Goal: Transaction & Acquisition: Download file/media

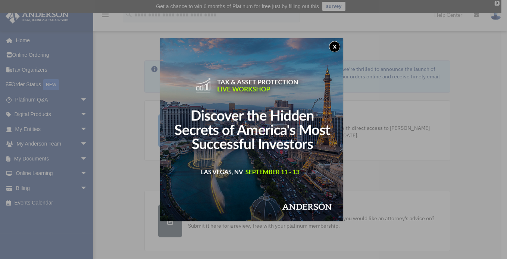
drag, startPoint x: 340, startPoint y: 46, endPoint x: 234, endPoint y: 71, distance: 108.9
click at [340, 46] on button "x" at bounding box center [334, 46] width 11 height 11
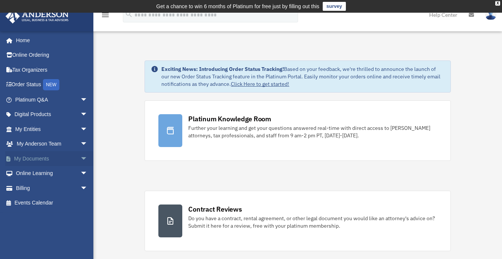
click at [80, 159] on span "arrow_drop_down" at bounding box center [87, 158] width 15 height 15
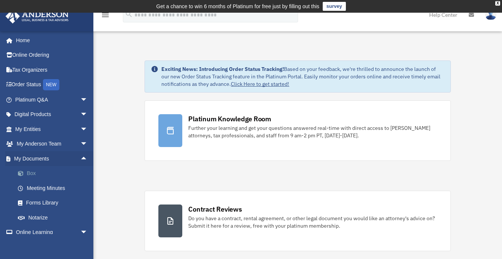
drag, startPoint x: 31, startPoint y: 174, endPoint x: 64, endPoint y: 168, distance: 33.5
click at [32, 174] on link "Box" at bounding box center [54, 173] width 88 height 15
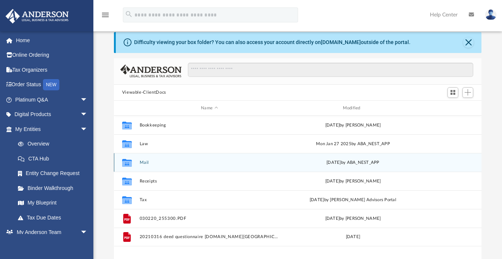
scroll to position [37, 0]
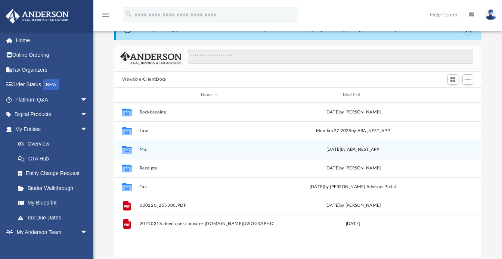
click at [145, 149] on button "Mail" at bounding box center [209, 149] width 140 height 5
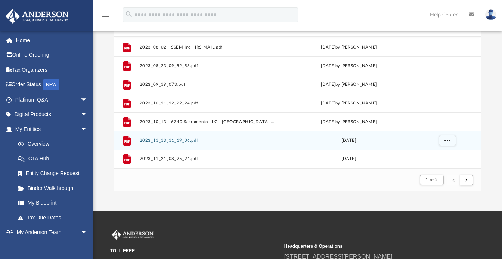
scroll to position [149, 0]
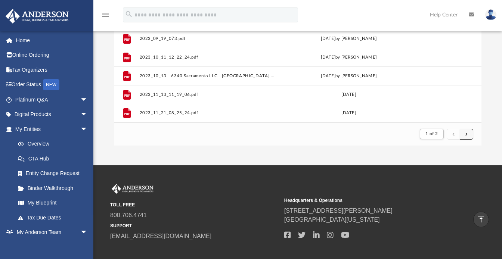
click at [469, 133] on button "submit" at bounding box center [465, 134] width 13 height 11
click at [466, 133] on span "submit" at bounding box center [466, 134] width 2 height 4
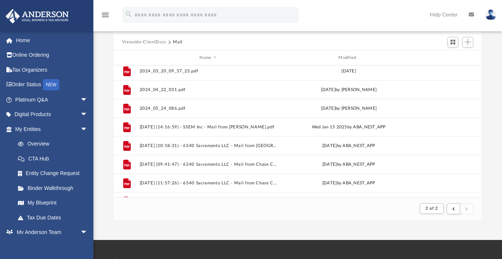
scroll to position [241, 0]
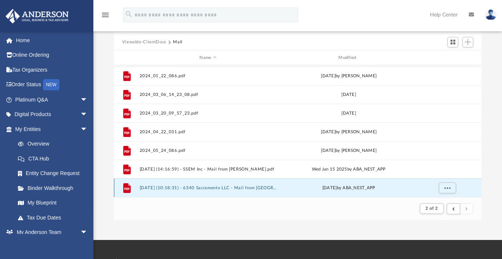
click at [202, 185] on button "[DATE] (10:18:31) - 6340 Sacramento LLC - Mail from [GEOGRAPHIC_DATA] A [GEOGRA…" at bounding box center [207, 187] width 137 height 5
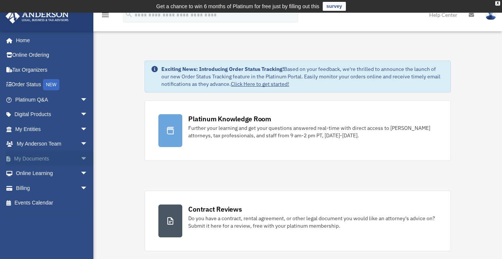
click at [80, 156] on span "arrow_drop_down" at bounding box center [87, 158] width 15 height 15
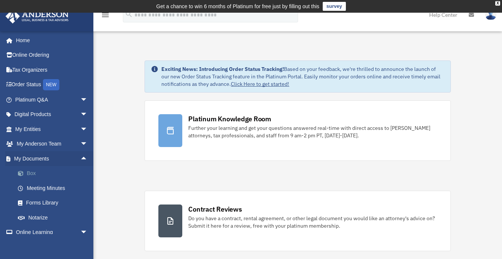
drag, startPoint x: 38, startPoint y: 173, endPoint x: 157, endPoint y: 158, distance: 119.7
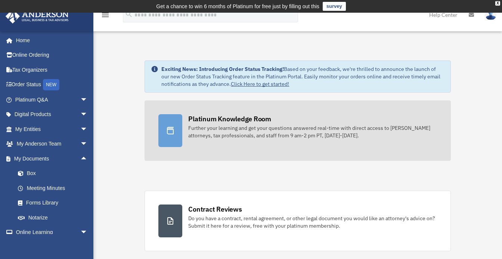
click at [39, 173] on link "Box" at bounding box center [54, 173] width 88 height 15
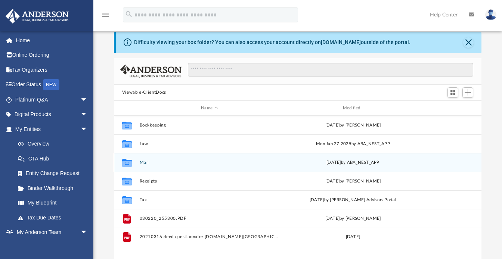
scroll to position [37, 0]
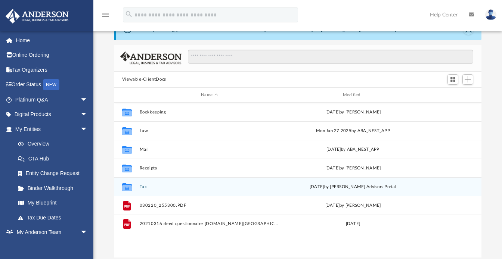
click at [144, 186] on button "Tax" at bounding box center [209, 186] width 140 height 5
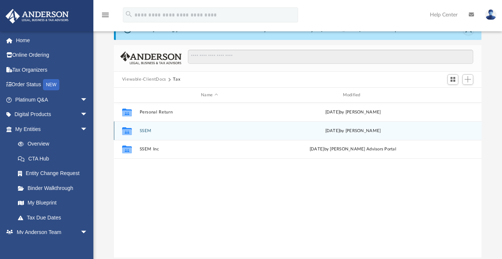
click at [146, 129] on button "SSEM" at bounding box center [209, 130] width 140 height 5
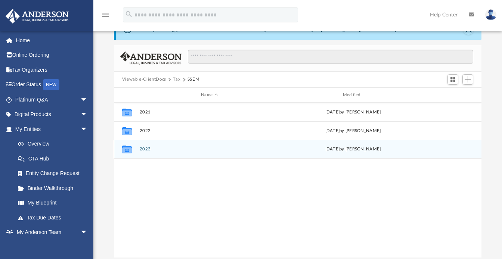
click at [146, 150] on button "2023" at bounding box center [209, 149] width 140 height 5
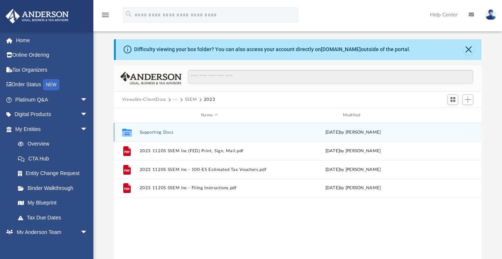
scroll to position [0, 0]
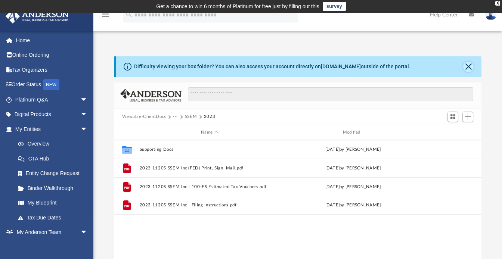
click at [467, 63] on button "Close" at bounding box center [468, 67] width 10 height 10
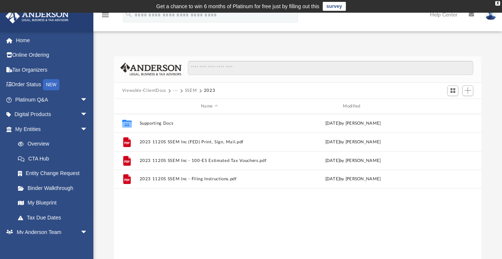
click at [499, 0] on td "Get a chance to win 6 months of Platinum for free just by filling out this surv…" at bounding box center [251, 6] width 502 height 13
click at [199, 91] on span at bounding box center [200, 91] width 4 height 4
click at [190, 91] on button "SSEM" at bounding box center [191, 90] width 12 height 7
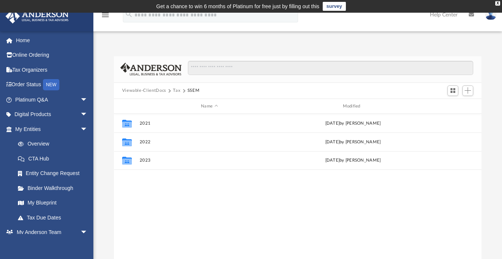
click at [176, 90] on button "Tax" at bounding box center [176, 90] width 7 height 7
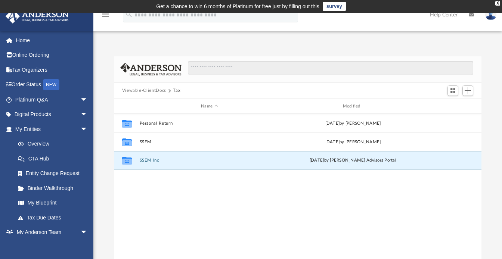
click at [153, 160] on button "SSEM Inc" at bounding box center [209, 160] width 140 height 5
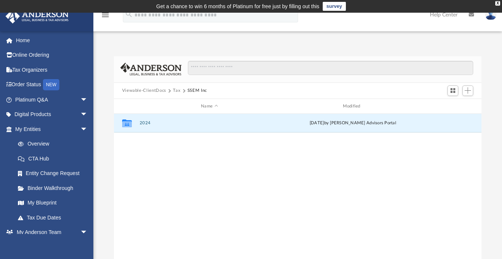
drag, startPoint x: 147, startPoint y: 123, endPoint x: 171, endPoint y: 162, distance: 46.6
click at [147, 123] on button "2024" at bounding box center [209, 123] width 140 height 5
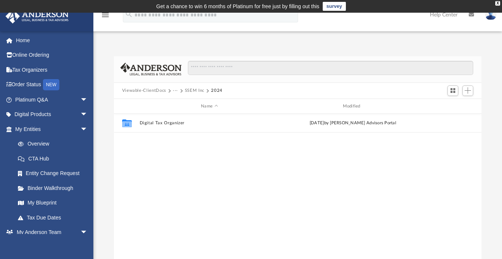
click at [188, 90] on button "SSEM Inc" at bounding box center [194, 90] width 19 height 7
click at [175, 90] on button "Tax" at bounding box center [176, 90] width 7 height 7
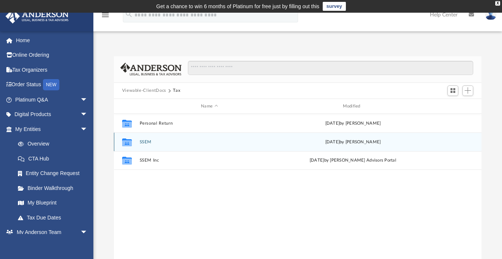
click at [149, 142] on button "SSEM" at bounding box center [209, 142] width 140 height 5
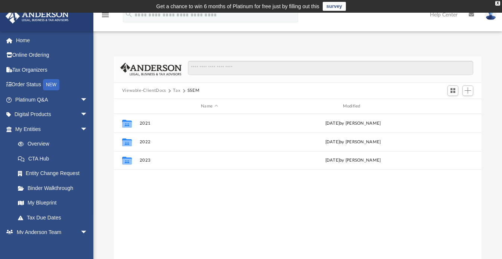
click at [157, 90] on button "Viewable-ClientDocs" at bounding box center [144, 90] width 44 height 7
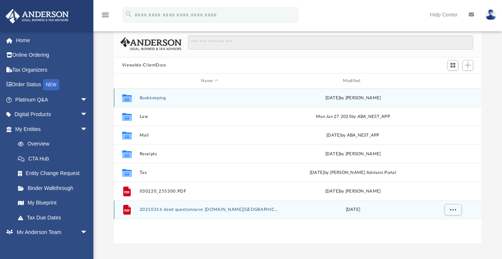
scroll to position [37, 0]
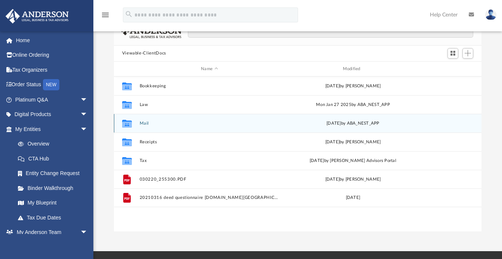
click at [146, 122] on button "Mail" at bounding box center [209, 123] width 140 height 5
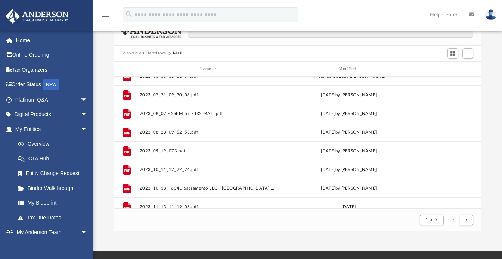
scroll to position [801, 0]
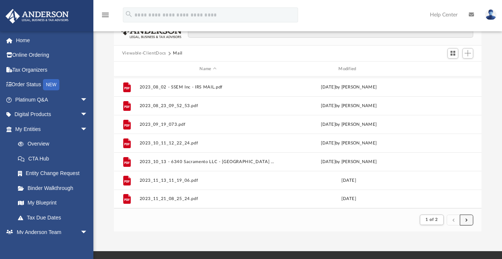
drag, startPoint x: 467, startPoint y: 220, endPoint x: 421, endPoint y: 196, distance: 51.6
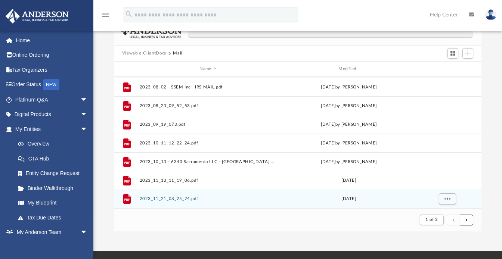
click at [465, 218] on button "submit" at bounding box center [465, 220] width 13 height 11
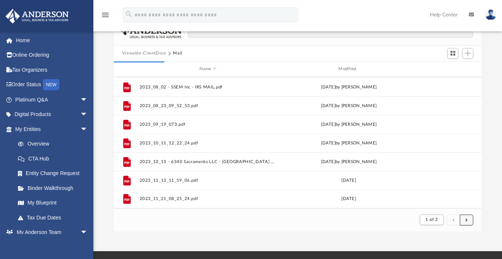
click at [467, 219] on span "submit" at bounding box center [466, 220] width 2 height 4
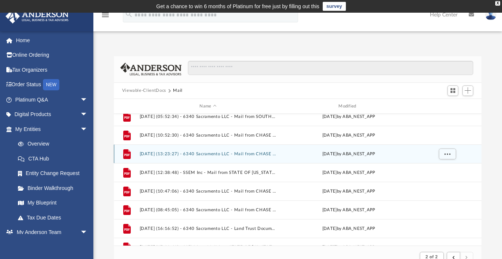
scroll to position [37, 0]
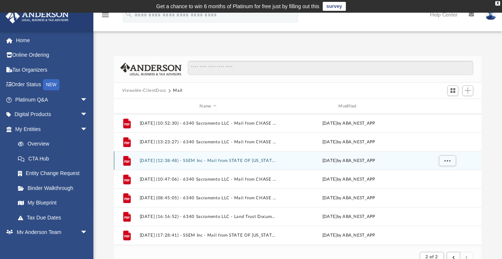
click at [247, 160] on button "[DATE] (12:38:48) - SSEM Inc - Mail from STATE OF [US_STATE] FRANCHISE TAX BOAR…" at bounding box center [207, 160] width 137 height 5
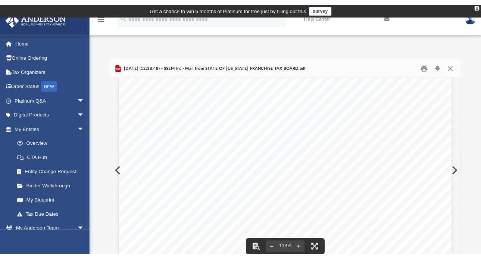
scroll to position [0, 0]
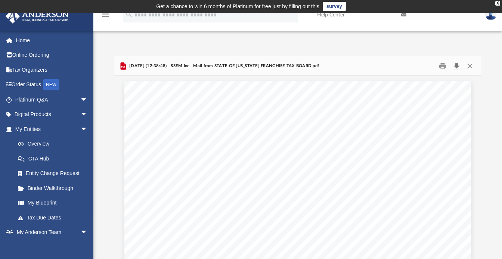
click at [455, 65] on button "Download" at bounding box center [455, 66] width 13 height 12
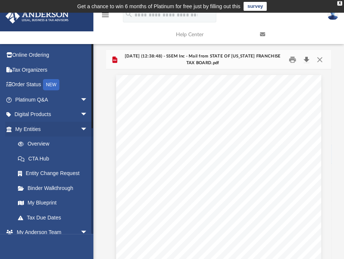
scroll to position [141, 219]
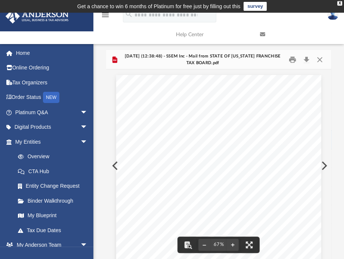
click at [116, 165] on div "Page 1" at bounding box center [218, 207] width 205 height 265
click at [112, 166] on button "Preview" at bounding box center [114, 165] width 16 height 21
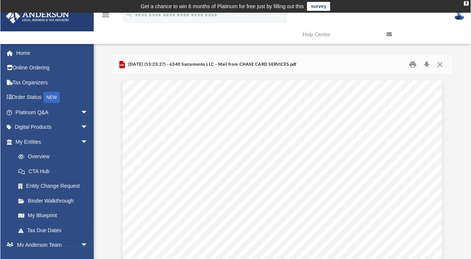
scroll to position [141, 334]
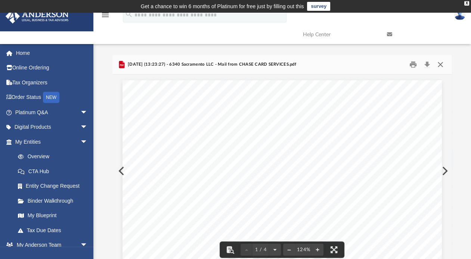
click at [441, 64] on button "Close" at bounding box center [439, 65] width 13 height 12
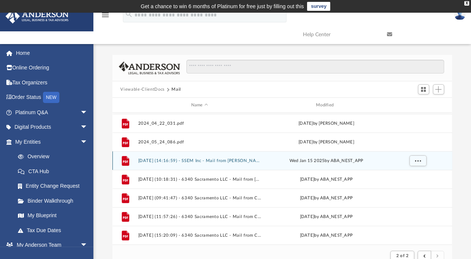
scroll to position [299, 0]
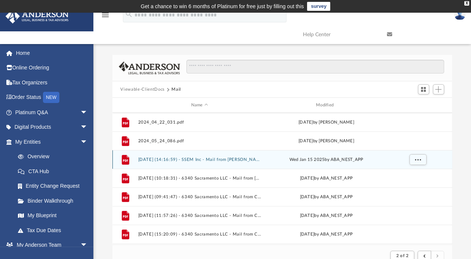
click at [219, 159] on button "[DATE] (14:16:59) - SSEM Inc - Mail from [PERSON_NAME].pdf" at bounding box center [199, 159] width 123 height 5
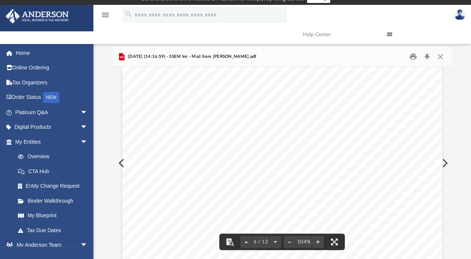
scroll to position [2140, 0]
click at [440, 57] on button "Close" at bounding box center [439, 57] width 13 height 12
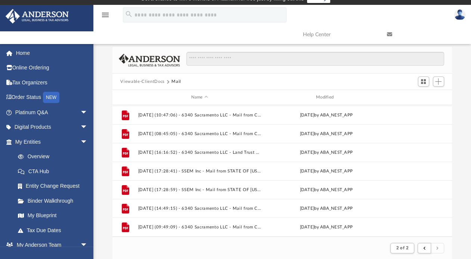
scroll to position [92, 0]
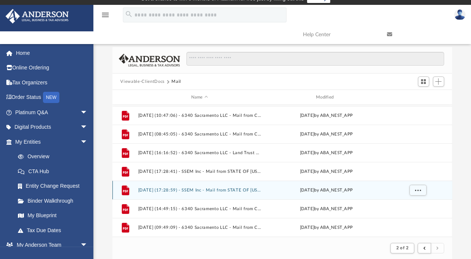
click at [240, 189] on button "[DATE] (17:28:59) - SSEM Inc - Mail from STATE OF [US_STATE] FRANCHISE TAX BOAR…" at bounding box center [199, 190] width 123 height 5
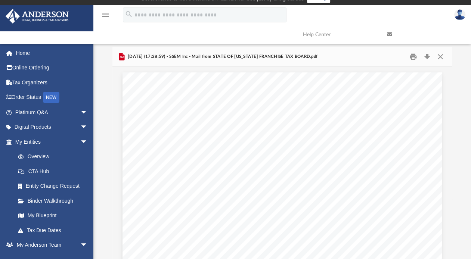
scroll to position [0, 0]
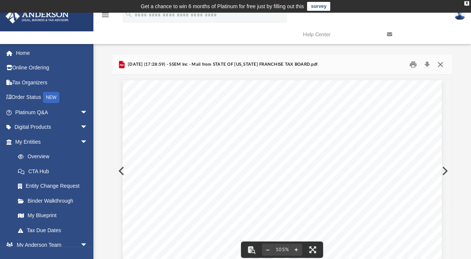
click at [439, 66] on button "Close" at bounding box center [439, 65] width 13 height 12
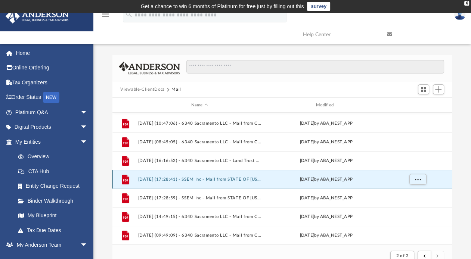
click at [224, 177] on button "[DATE] (17:28:41) - SSEM Inc - Mail from STATE OF [US_STATE] FRANCHISE TAX BOAR…" at bounding box center [199, 179] width 123 height 5
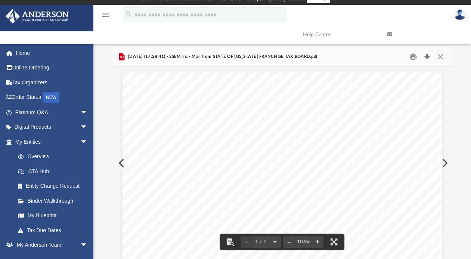
click at [427, 56] on button "Download" at bounding box center [426, 57] width 13 height 12
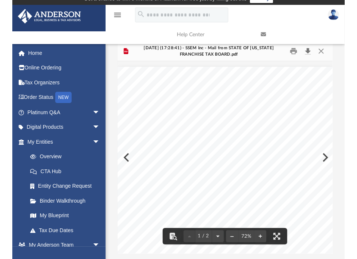
scroll to position [141, 231]
